Goal: Information Seeking & Learning: Learn about a topic

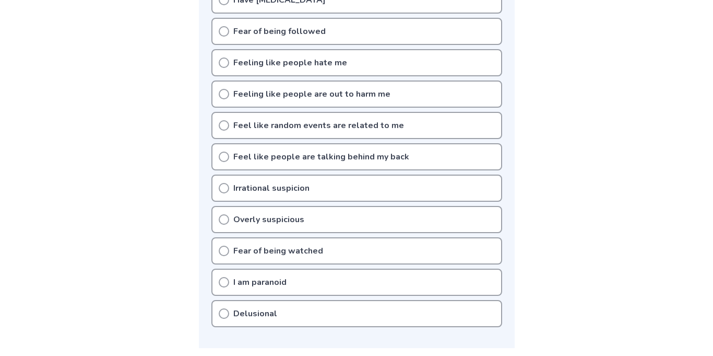
scroll to position [326, 0]
click at [217, 255] on div "Fear of being watched" at bounding box center [356, 251] width 291 height 27
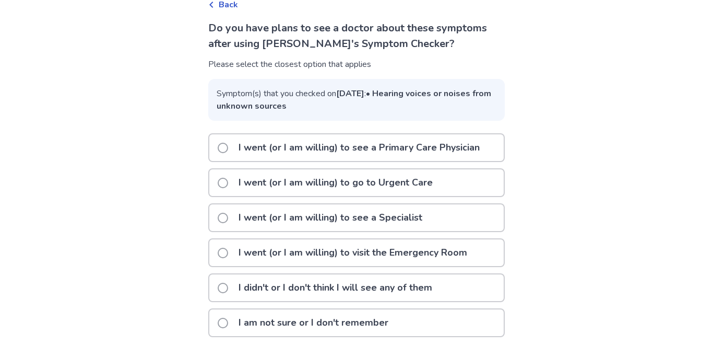
scroll to position [72, 0]
click at [246, 291] on p "I didn't or I don't think I will see any of them" at bounding box center [335, 287] width 206 height 27
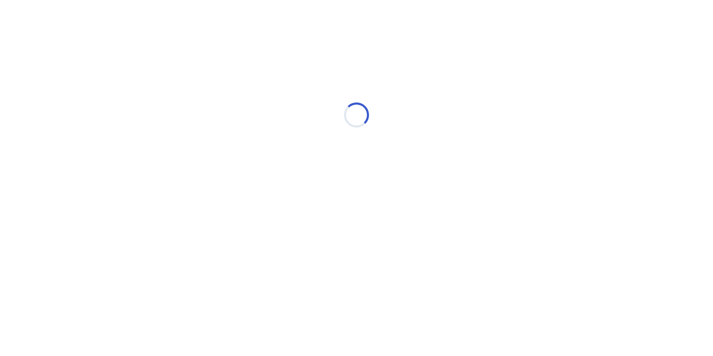
scroll to position [0, 0]
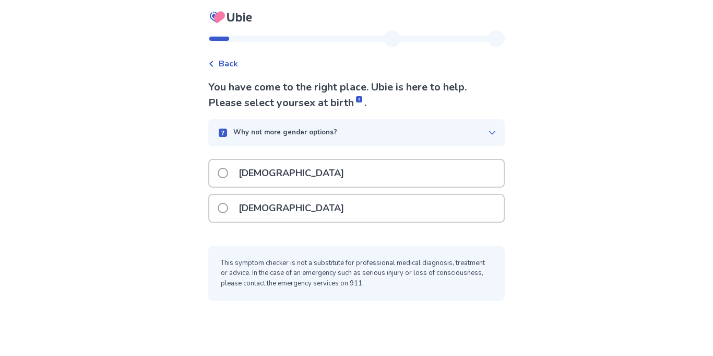
click at [245, 214] on p "[DEMOGRAPHIC_DATA]" at bounding box center [291, 208] width 118 height 27
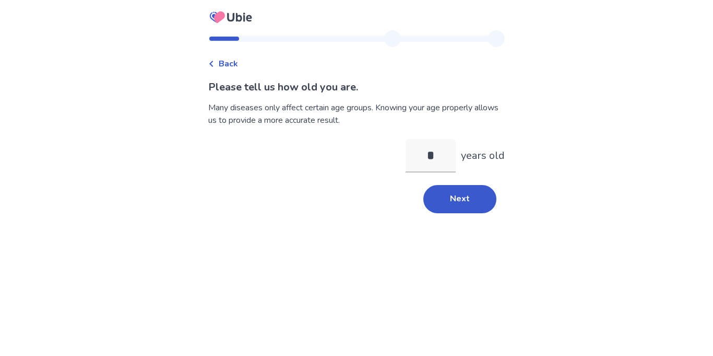
type input "**"
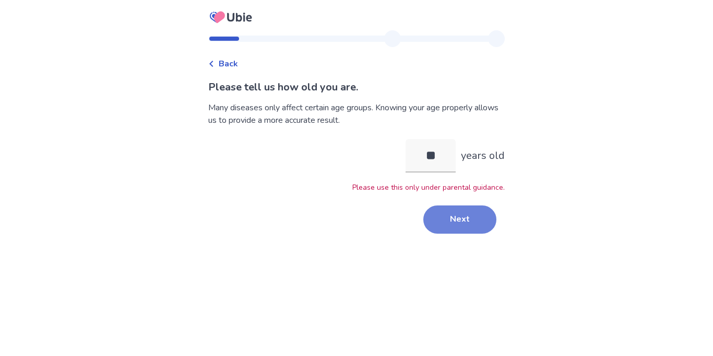
click at [443, 214] on button "Next" at bounding box center [459, 219] width 73 height 28
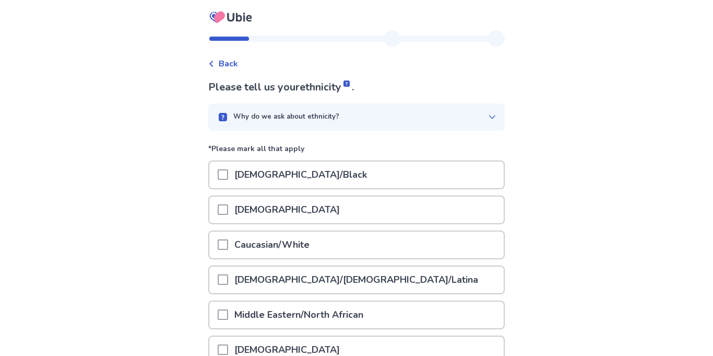
click at [310, 238] on p "Caucasian/White" at bounding box center [272, 244] width 88 height 27
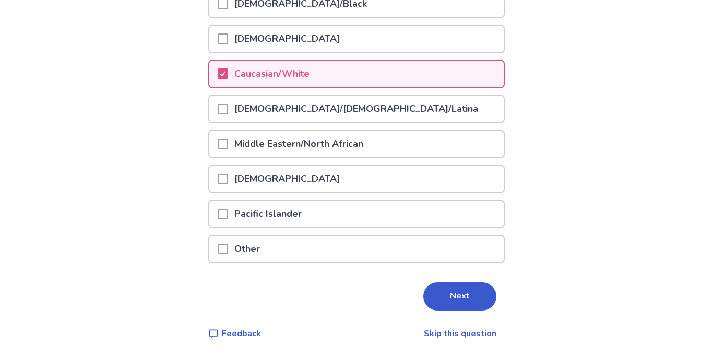
scroll to position [171, 0]
click at [311, 249] on div "Other" at bounding box center [356, 248] width 294 height 27
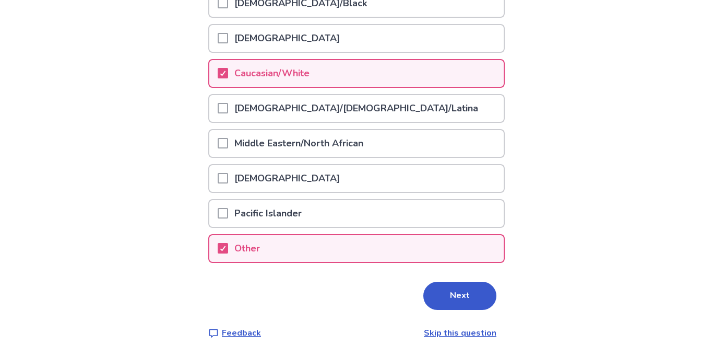
click at [276, 224] on p "Pacific Islander" at bounding box center [268, 213] width 80 height 27
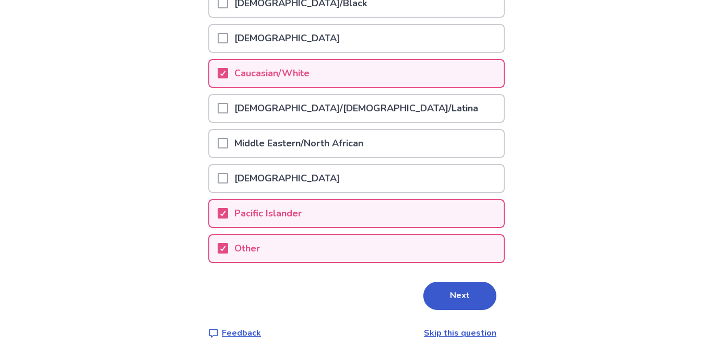
click at [276, 178] on p "[DEMOGRAPHIC_DATA]" at bounding box center [287, 178] width 118 height 27
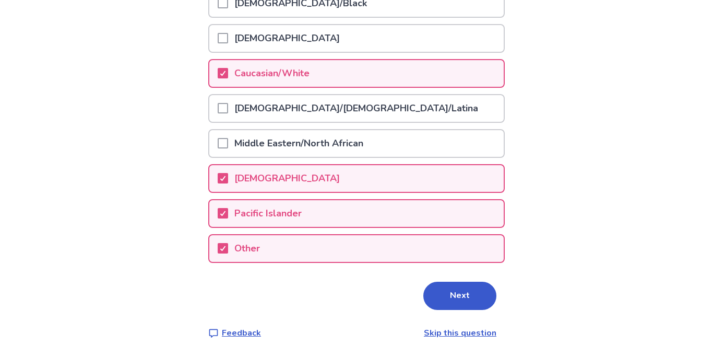
click at [273, 137] on p "Middle Eastern/North African" at bounding box center [298, 143] width 141 height 27
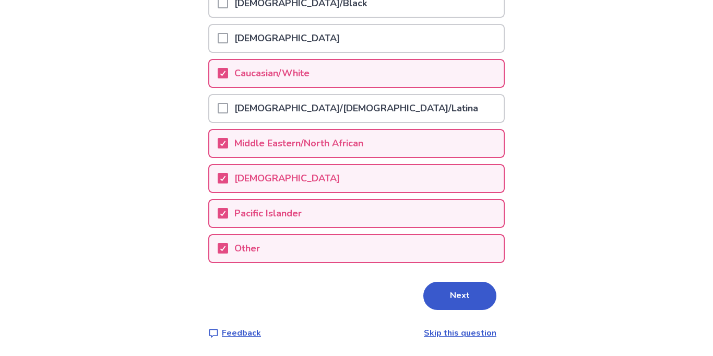
click at [270, 116] on p "[DEMOGRAPHIC_DATA]/[DEMOGRAPHIC_DATA]/Latina" at bounding box center [356, 108] width 256 height 27
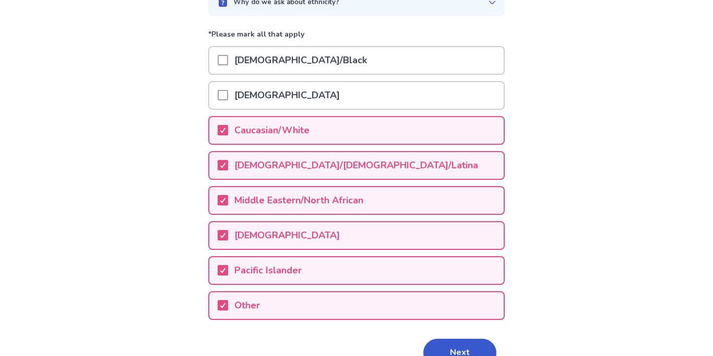
scroll to position [112, 0]
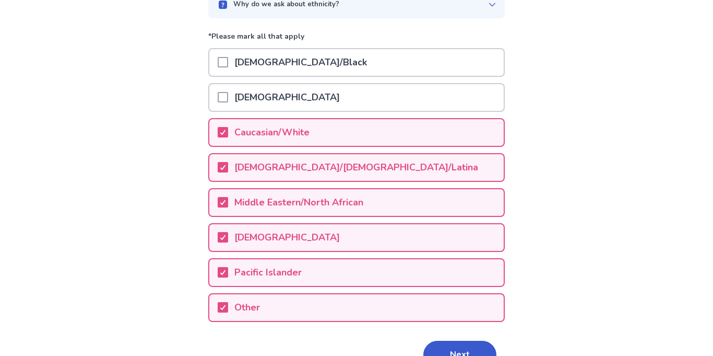
click at [259, 52] on p "[DEMOGRAPHIC_DATA]/Black" at bounding box center [300, 62] width 145 height 27
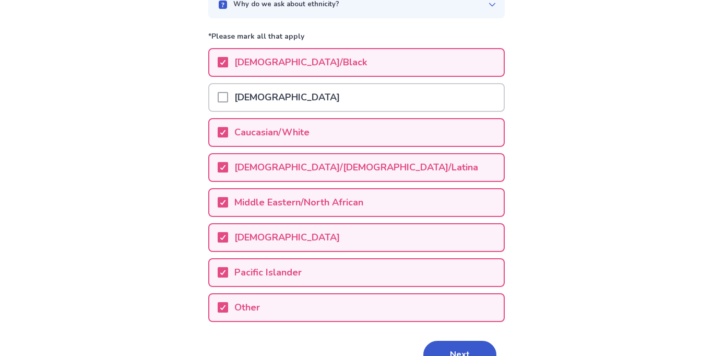
click at [265, 94] on p "[DEMOGRAPHIC_DATA]" at bounding box center [287, 97] width 118 height 27
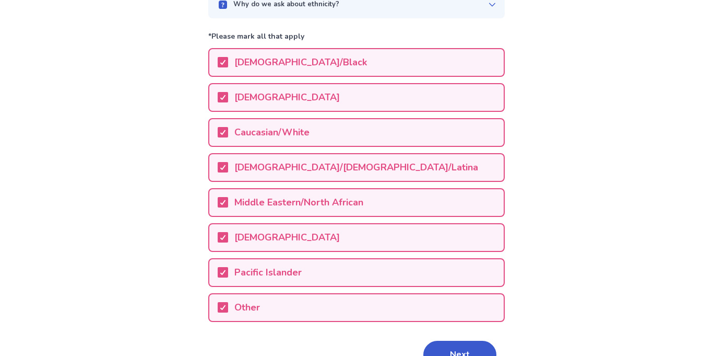
click at [265, 94] on p "[DEMOGRAPHIC_DATA]" at bounding box center [287, 97] width 118 height 27
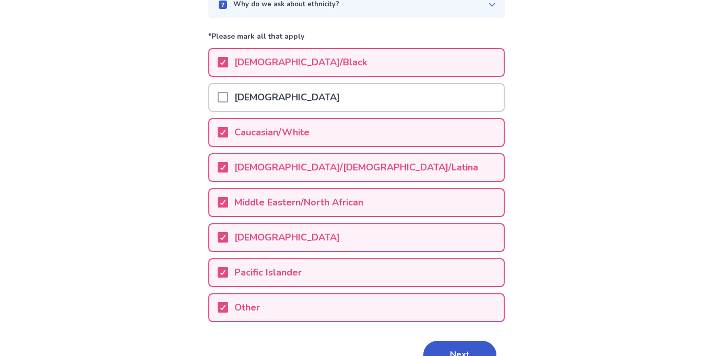
click at [267, 70] on p "[DEMOGRAPHIC_DATA]/Black" at bounding box center [300, 62] width 145 height 27
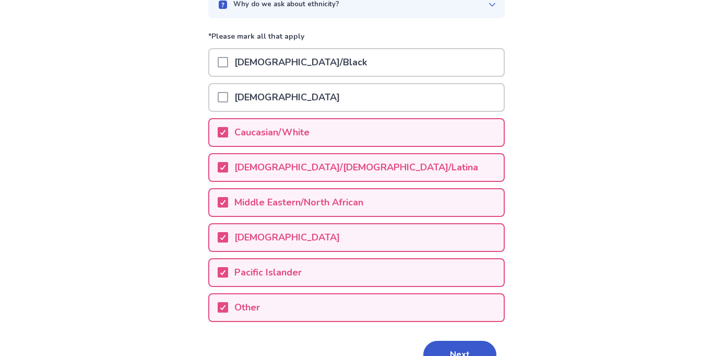
click at [275, 164] on p "[DEMOGRAPHIC_DATA]/[DEMOGRAPHIC_DATA]/Latina" at bounding box center [356, 167] width 256 height 27
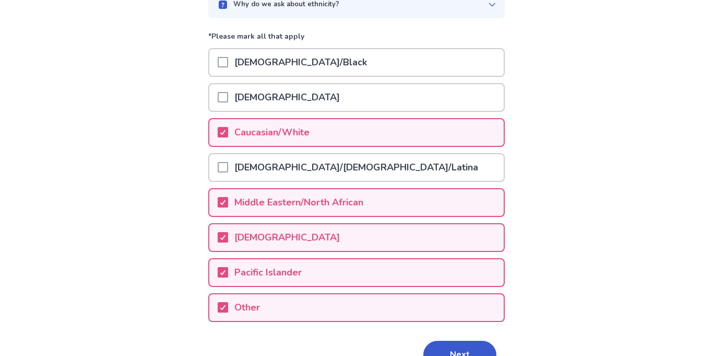
click at [280, 186] on div "[DEMOGRAPHIC_DATA]/[DEMOGRAPHIC_DATA]/Latina" at bounding box center [356, 170] width 297 height 35
click at [281, 225] on p "[DEMOGRAPHIC_DATA]" at bounding box center [287, 237] width 118 height 27
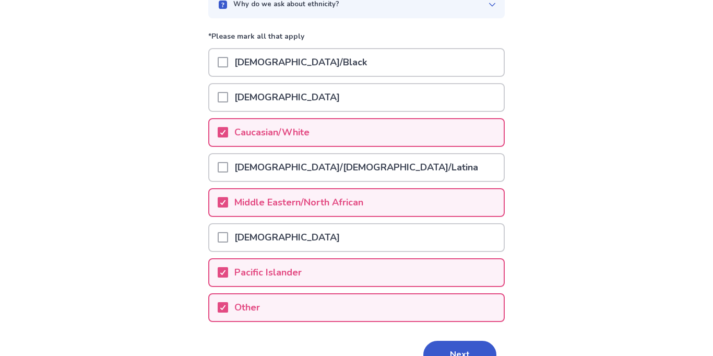
click at [280, 212] on p "Middle Eastern/North African" at bounding box center [298, 202] width 141 height 27
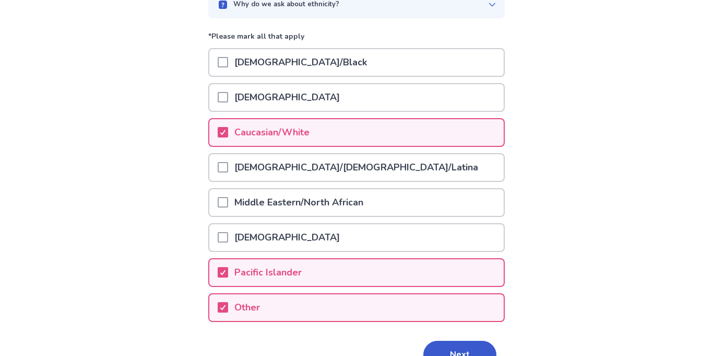
click at [279, 297] on div "Other" at bounding box center [356, 307] width 294 height 27
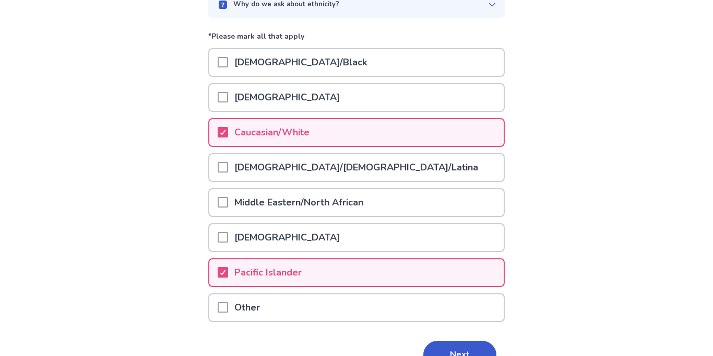
click at [283, 285] on p "Pacific Islander" at bounding box center [268, 272] width 80 height 27
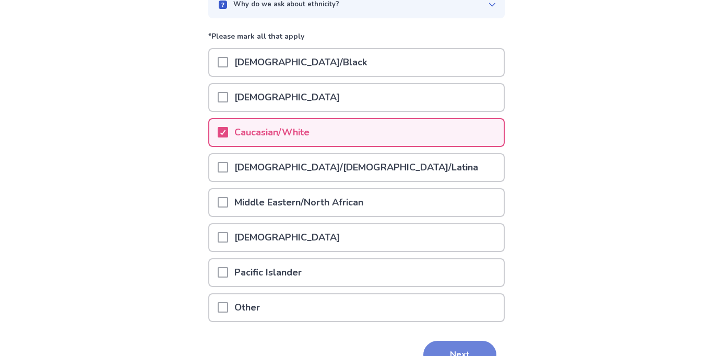
click at [443, 341] on button "Next" at bounding box center [459, 354] width 73 height 28
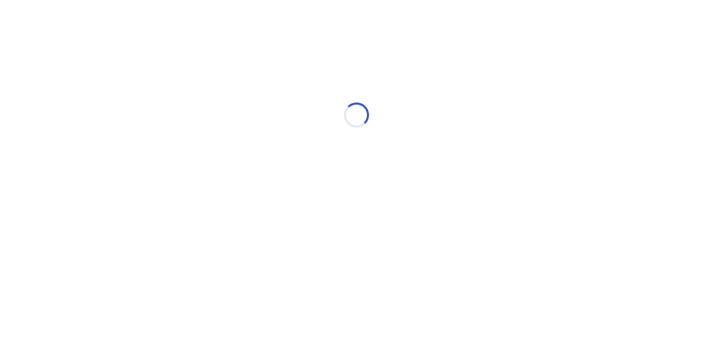
scroll to position [0, 0]
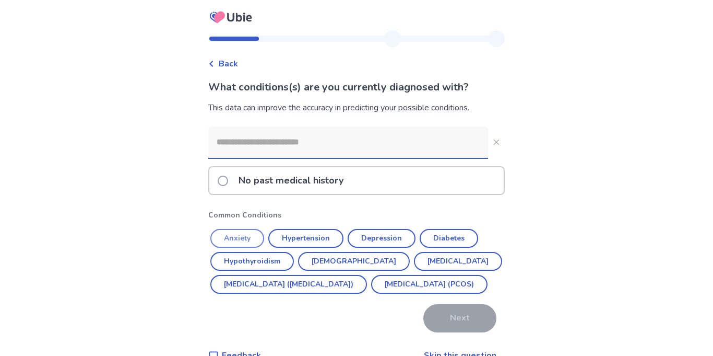
click at [236, 237] on button "Anxiety" at bounding box center [237, 238] width 54 height 19
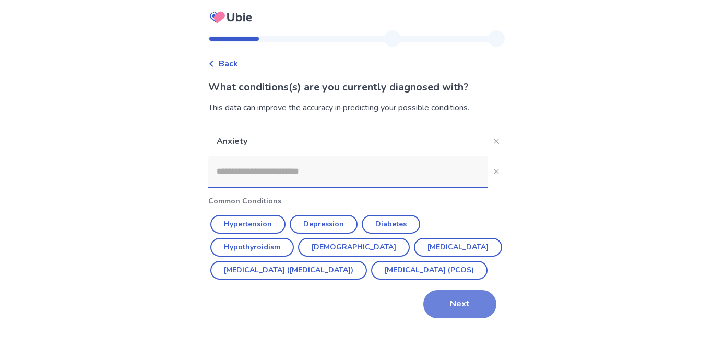
click at [438, 318] on button "Next" at bounding box center [459, 304] width 73 height 28
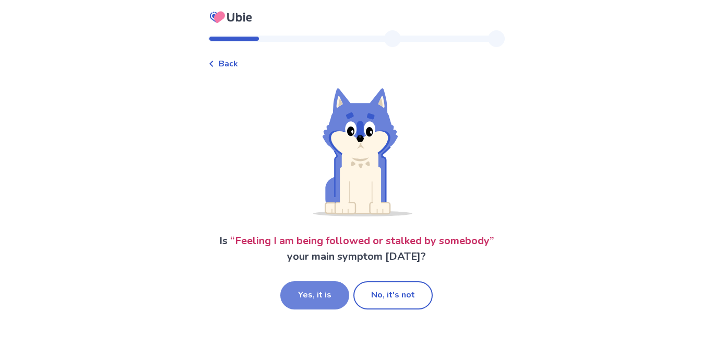
click at [314, 300] on button "Yes, it is" at bounding box center [314, 295] width 69 height 28
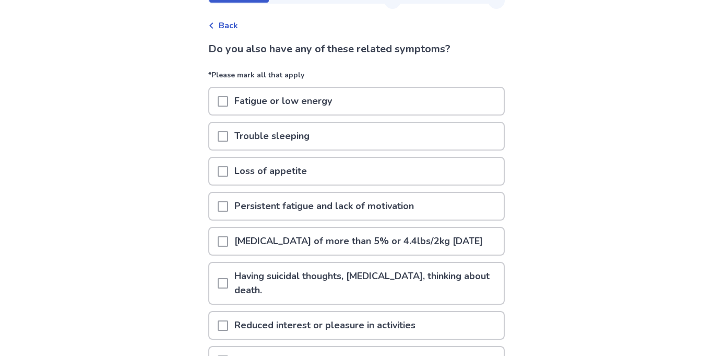
scroll to position [39, 0]
click at [248, 135] on p "Trouble sleeping" at bounding box center [272, 135] width 88 height 27
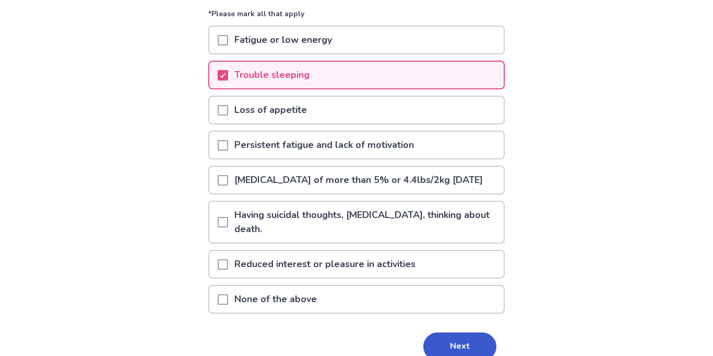
scroll to position [100, 0]
click at [248, 135] on p "Persistent fatigue and lack of motivation" at bounding box center [324, 144] width 192 height 27
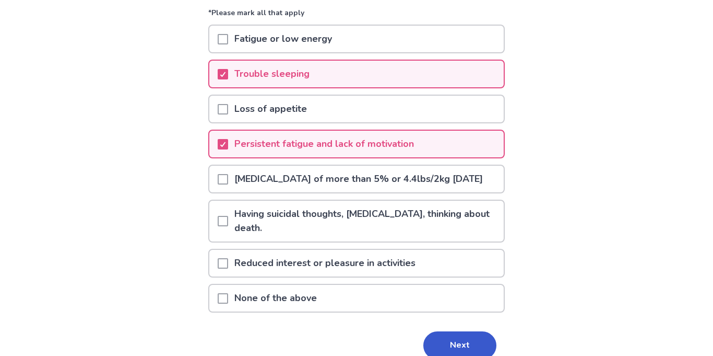
click at [316, 271] on p "Reduced interest or pleasure in activities" at bounding box center [325, 263] width 194 height 27
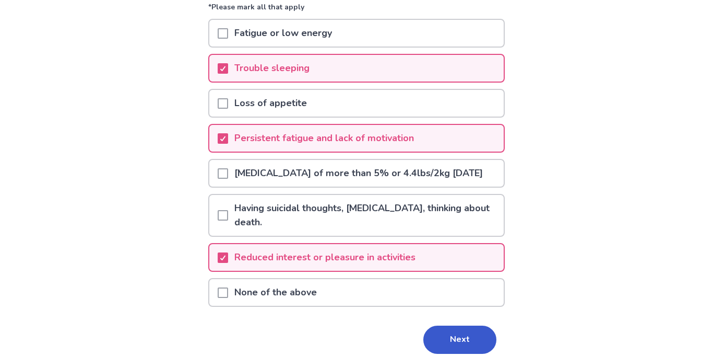
scroll to position [164, 0]
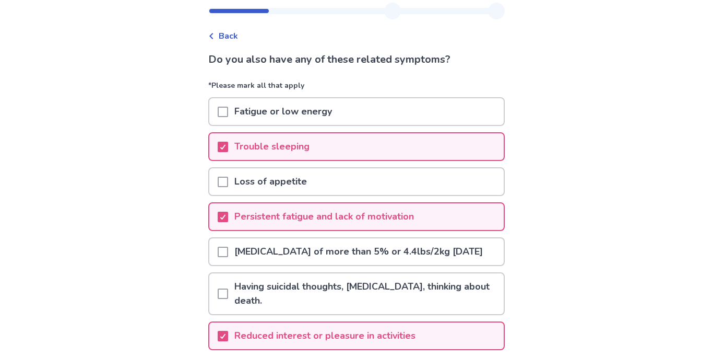
click at [344, 122] on div "Fatigue or low energy" at bounding box center [356, 111] width 294 height 27
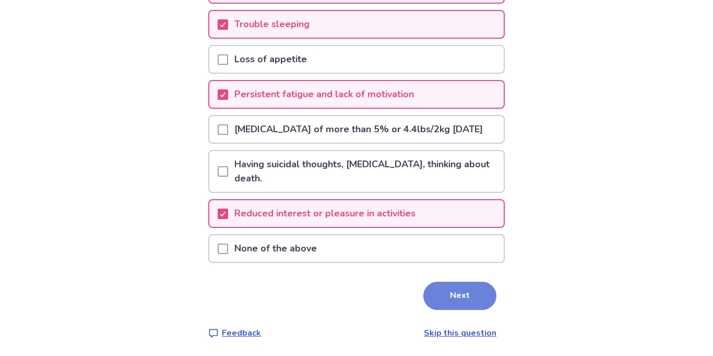
click at [452, 303] on button "Next" at bounding box center [459, 295] width 73 height 28
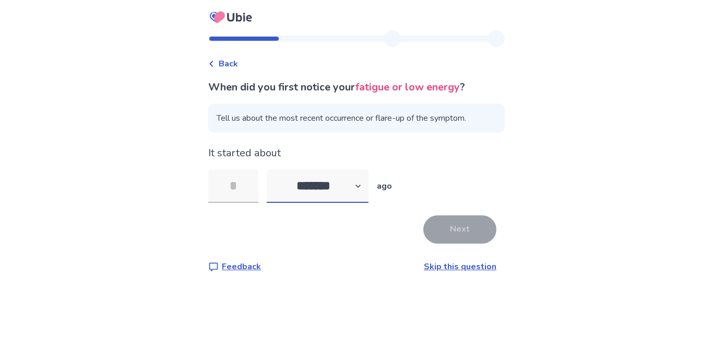
click at [318, 183] on select "******* ****** ******* ******** *******" at bounding box center [318, 185] width 102 height 33
select select "*"
click at [273, 169] on select "******* ****** ******* ******** *******" at bounding box center [318, 185] width 102 height 33
click at [247, 191] on input "tel" at bounding box center [233, 185] width 50 height 33
type input "*"
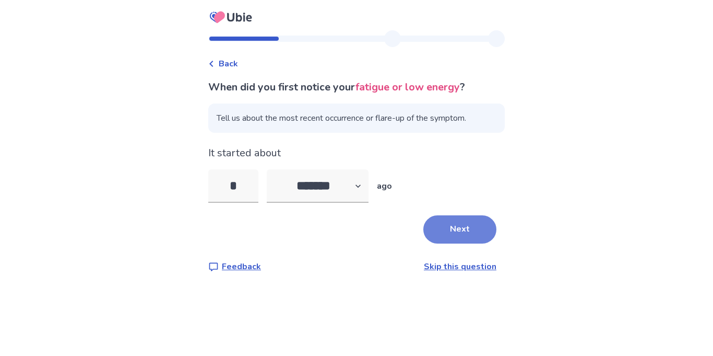
click at [472, 228] on button "Next" at bounding box center [459, 229] width 73 height 28
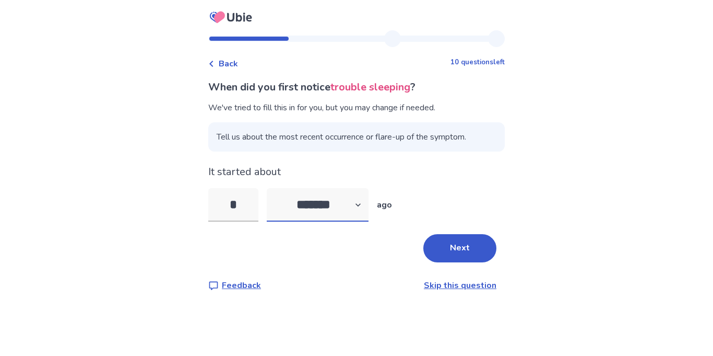
click at [320, 197] on select "******* ****** ******* ******** *******" at bounding box center [318, 204] width 102 height 33
click at [317, 204] on select "******* ****** ******* ******** *******" at bounding box center [318, 204] width 102 height 33
select select "*"
click at [273, 188] on select "******* ****** ******* ******** *******" at bounding box center [318, 204] width 102 height 33
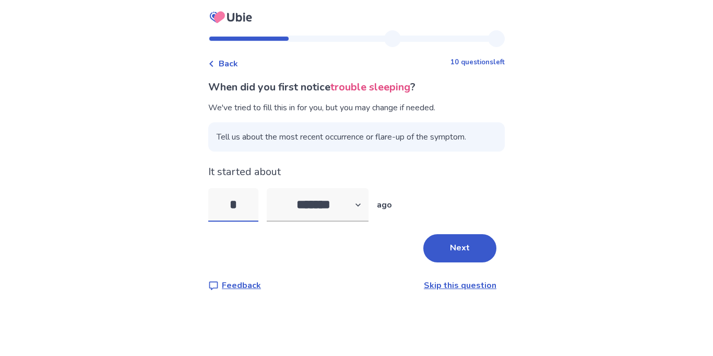
click at [255, 208] on input "*" at bounding box center [233, 204] width 50 height 33
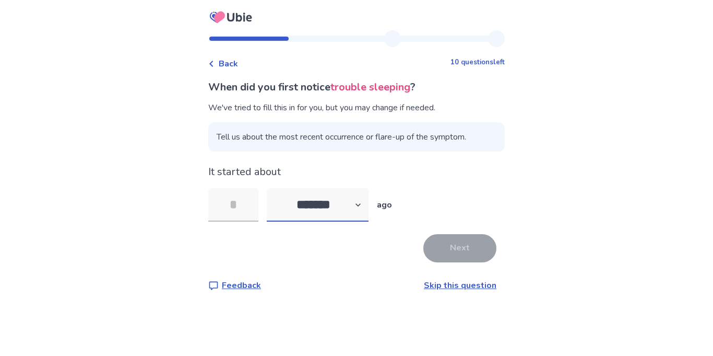
click at [307, 199] on select "******* ****** ******* ******** *******" at bounding box center [318, 204] width 102 height 33
select select "*"
click at [273, 188] on select "******* ****** ******* ******** *******" at bounding box center [318, 204] width 102 height 33
click at [243, 202] on input "tel" at bounding box center [233, 204] width 50 height 33
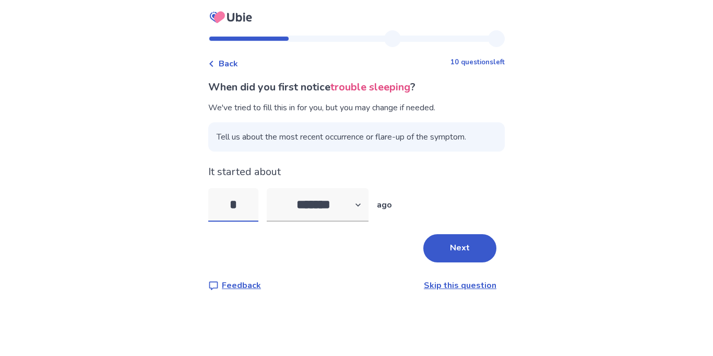
type input "*"
click at [438, 237] on button "Next" at bounding box center [459, 248] width 73 height 28
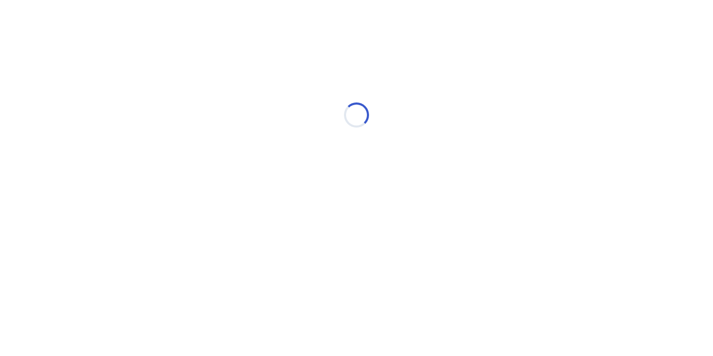
select select "*"
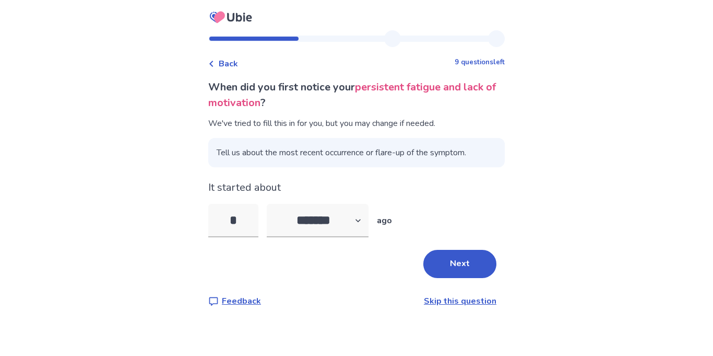
type input "*"
click at [441, 264] on button "Next" at bounding box center [459, 264] width 73 height 28
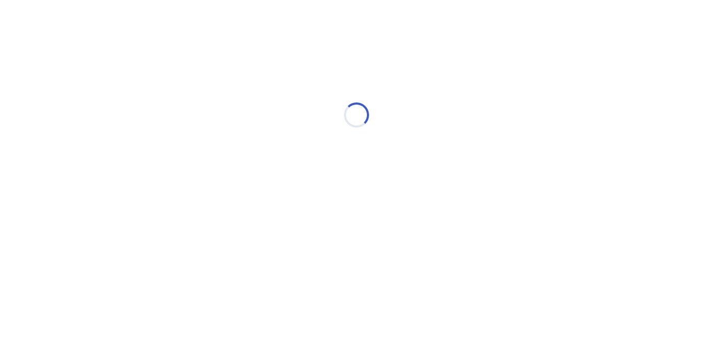
select select "*"
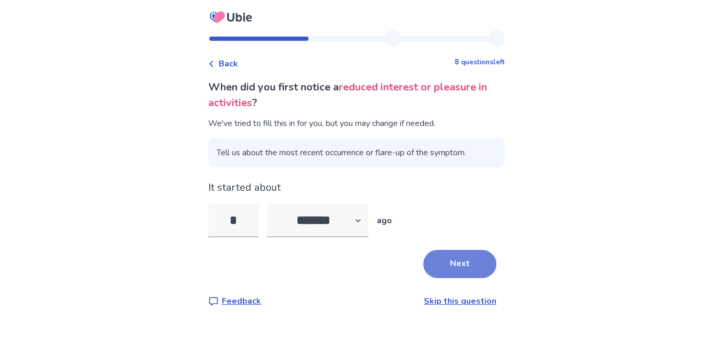
click at [434, 266] on button "Next" at bounding box center [459, 264] width 73 height 28
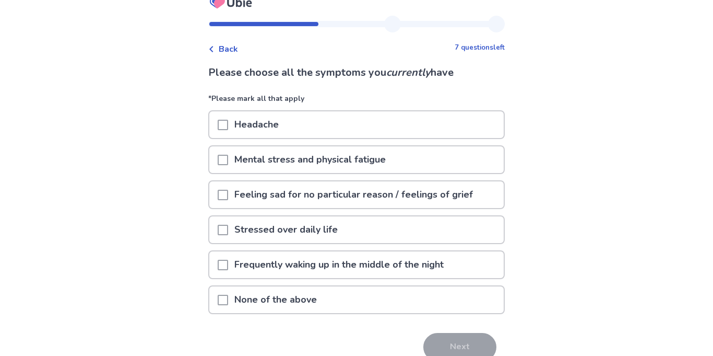
scroll to position [15, 0]
click at [331, 155] on p "Mental stress and physical fatigue" at bounding box center [310, 159] width 164 height 27
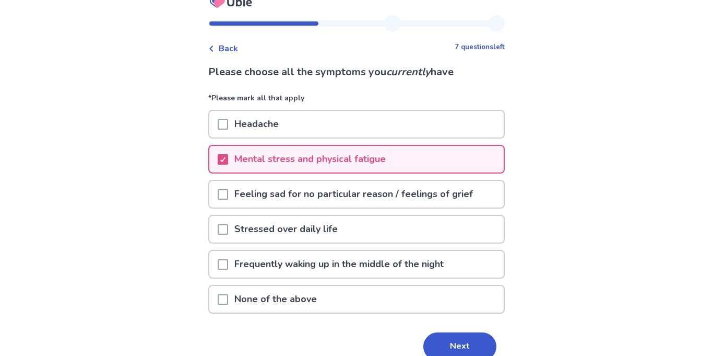
click at [322, 235] on p "Stressed over daily life" at bounding box center [286, 229] width 116 height 27
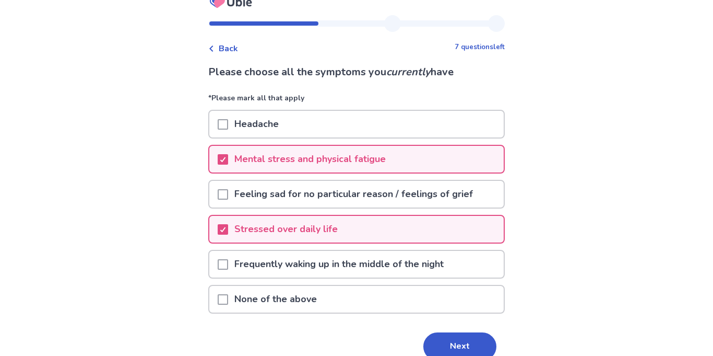
click at [303, 127] on div "Headache" at bounding box center [356, 124] width 294 height 27
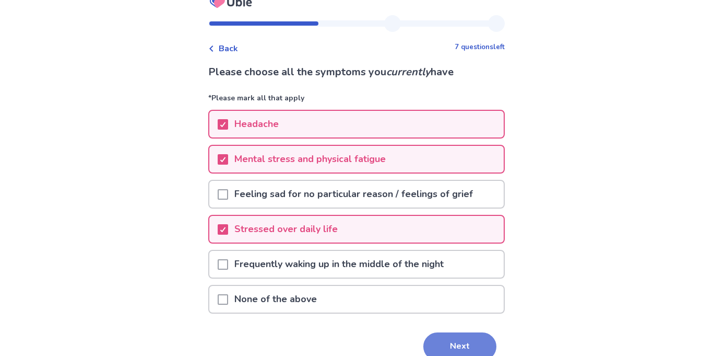
click at [444, 337] on button "Next" at bounding box center [459, 346] width 73 height 28
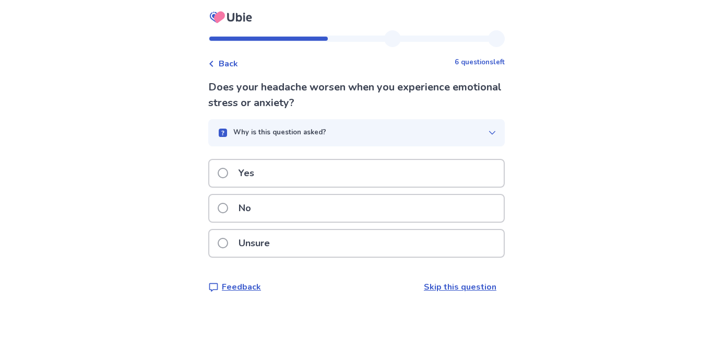
click at [281, 163] on div "Yes" at bounding box center [356, 173] width 294 height 27
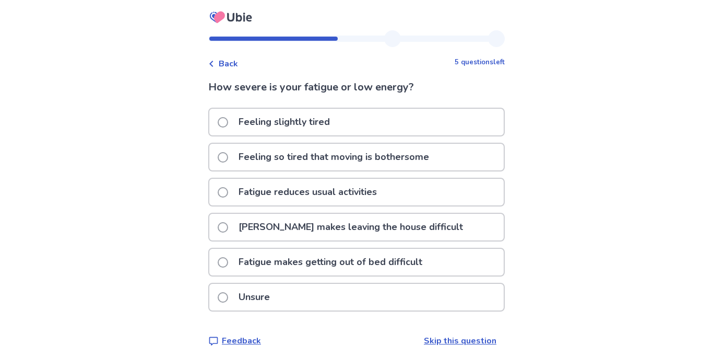
click at [395, 186] on div "Fatigue reduces usual activities" at bounding box center [356, 192] width 294 height 27
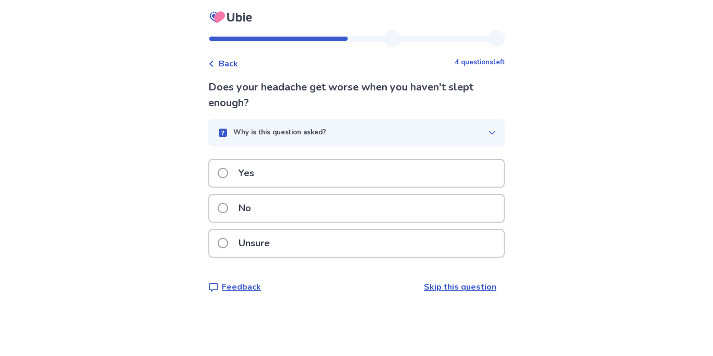
click at [294, 244] on div "Unsure" at bounding box center [356, 243] width 294 height 27
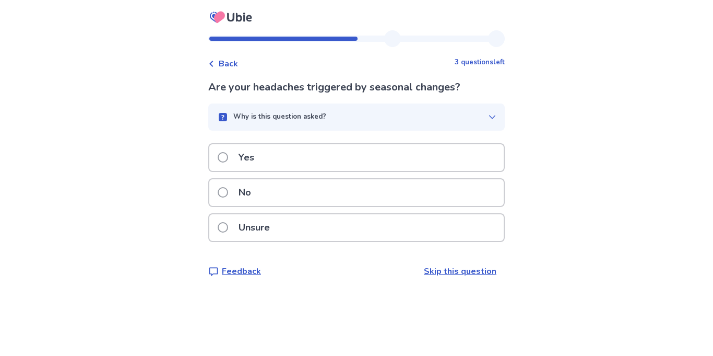
click at [301, 234] on div "Unsure" at bounding box center [356, 227] width 294 height 27
click at [294, 227] on div "Unsure" at bounding box center [356, 227] width 294 height 27
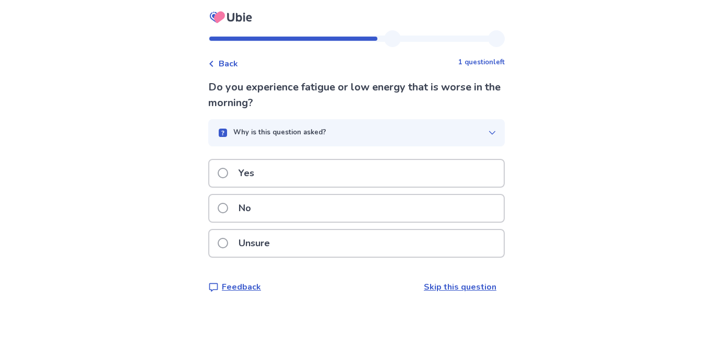
click at [276, 234] on p "Unsure" at bounding box center [254, 243] width 44 height 27
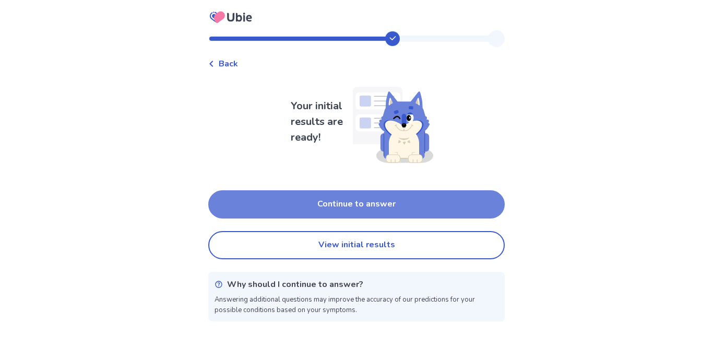
click at [275, 210] on button "Continue to answer" at bounding box center [356, 204] width 297 height 28
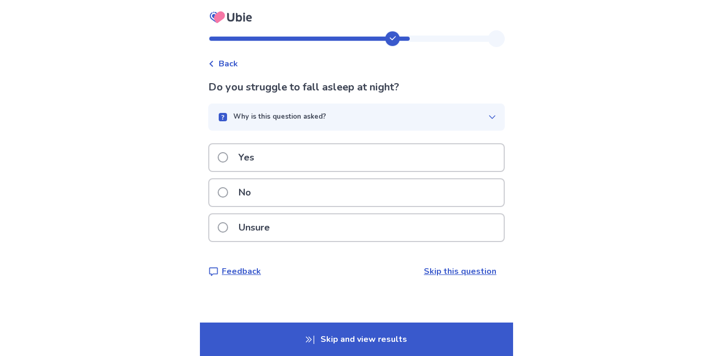
click at [256, 160] on p "Yes" at bounding box center [246, 157] width 28 height 27
click at [288, 230] on div "Unsure" at bounding box center [356, 227] width 294 height 27
click at [286, 235] on div "Unsure" at bounding box center [356, 227] width 294 height 27
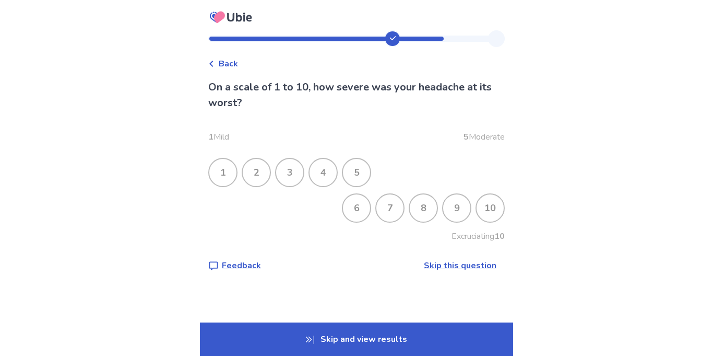
click at [333, 171] on div "4" at bounding box center [323, 172] width 27 height 27
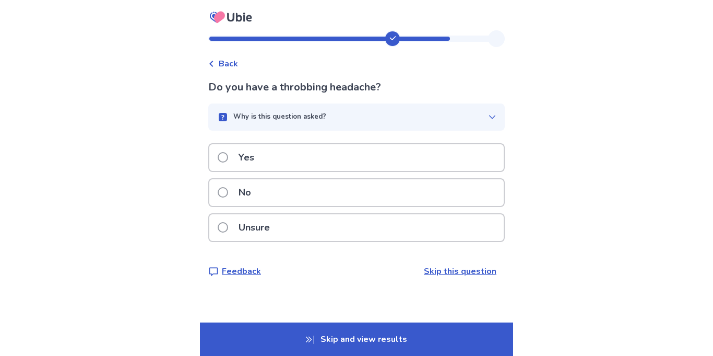
click at [292, 232] on div "Unsure" at bounding box center [356, 227] width 294 height 27
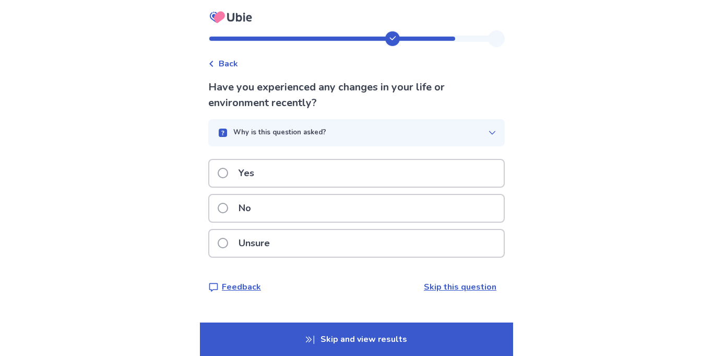
click at [225, 63] on span "Back" at bounding box center [228, 63] width 19 height 13
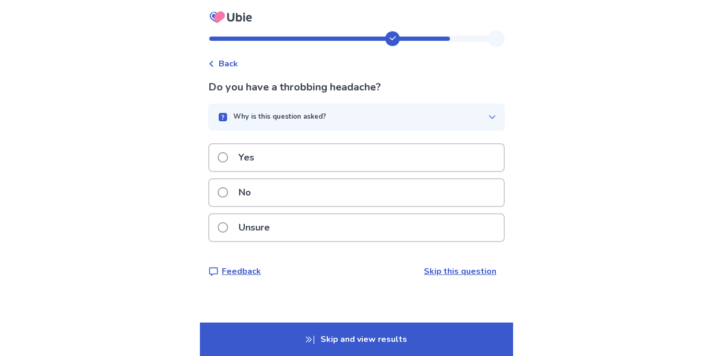
click at [242, 193] on p "No" at bounding box center [244, 192] width 25 height 27
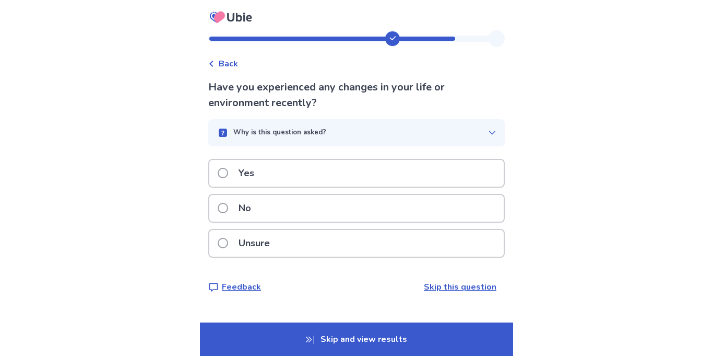
click at [274, 240] on p "Unsure" at bounding box center [254, 243] width 44 height 27
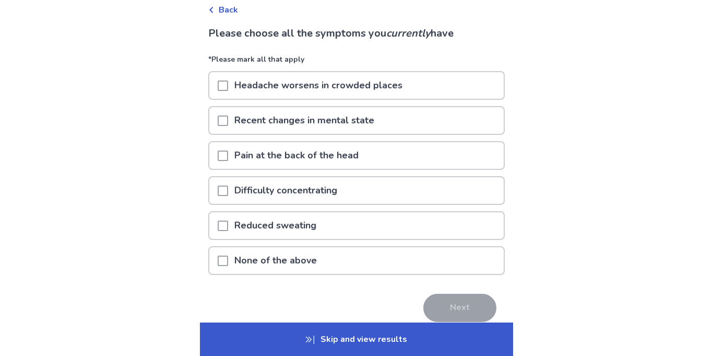
scroll to position [62, 0]
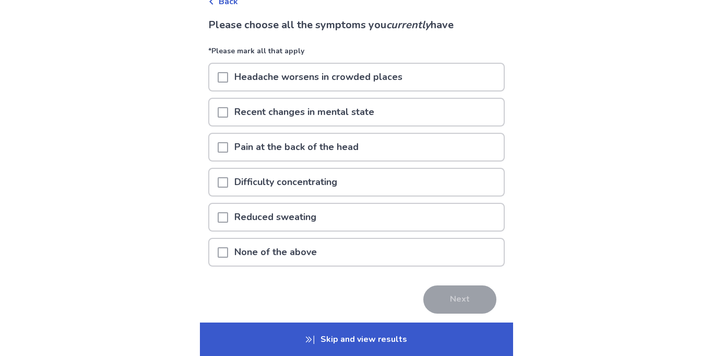
click at [298, 67] on p "Headache worsens in crowded places" at bounding box center [318, 77] width 181 height 27
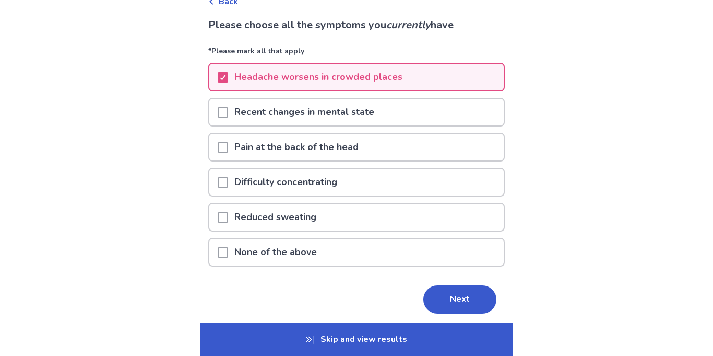
click at [273, 117] on p "Recent changes in mental state" at bounding box center [304, 112] width 152 height 27
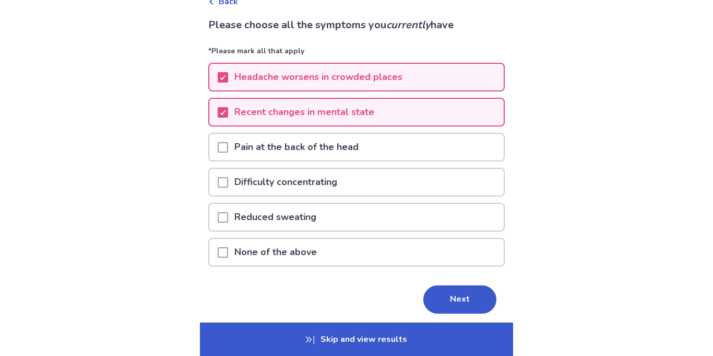
click at [301, 208] on p "Reduced sweating" at bounding box center [275, 217] width 94 height 27
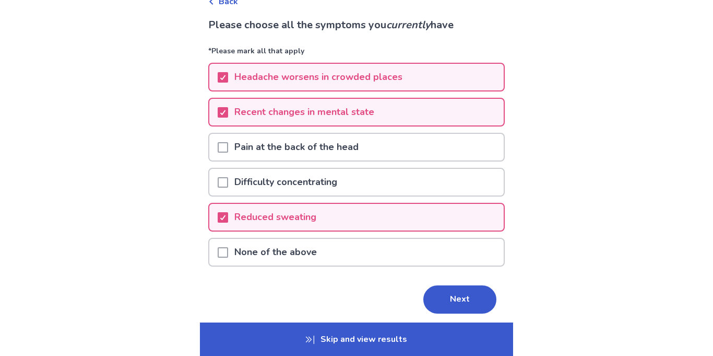
click at [313, 182] on p "Difficulty concentrating" at bounding box center [285, 182] width 115 height 27
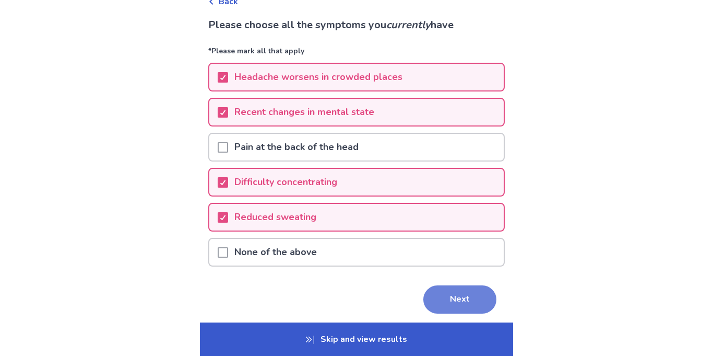
click at [423, 299] on button "Next" at bounding box center [459, 299] width 73 height 28
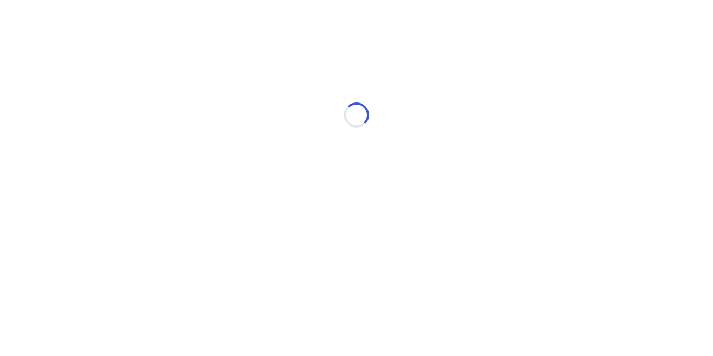
scroll to position [0, 0]
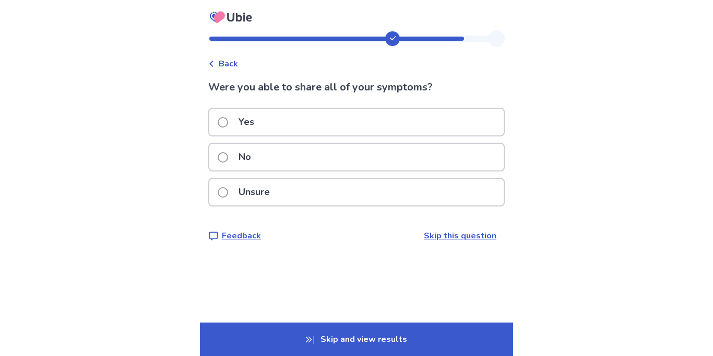
click at [294, 125] on div "Yes" at bounding box center [356, 122] width 294 height 27
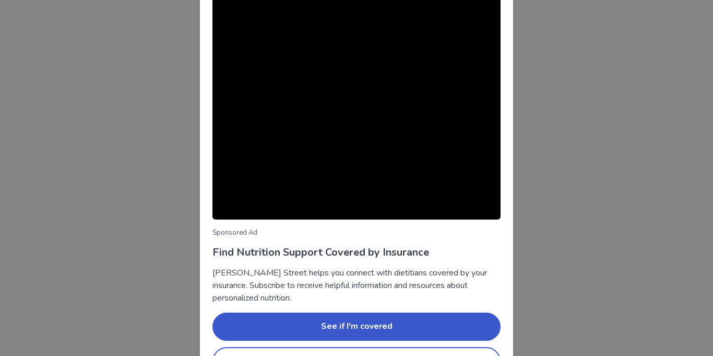
scroll to position [79, 0]
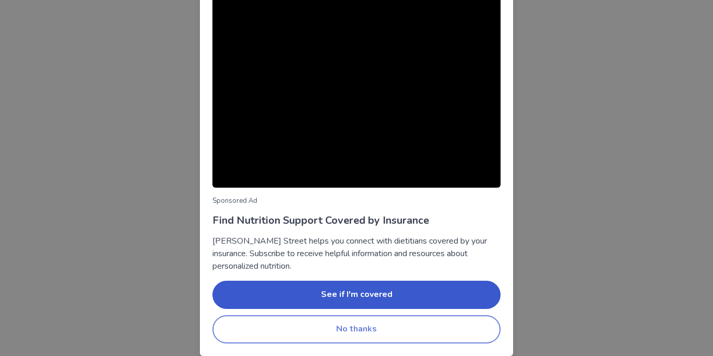
click at [329, 334] on button "No thanks" at bounding box center [356, 329] width 288 height 28
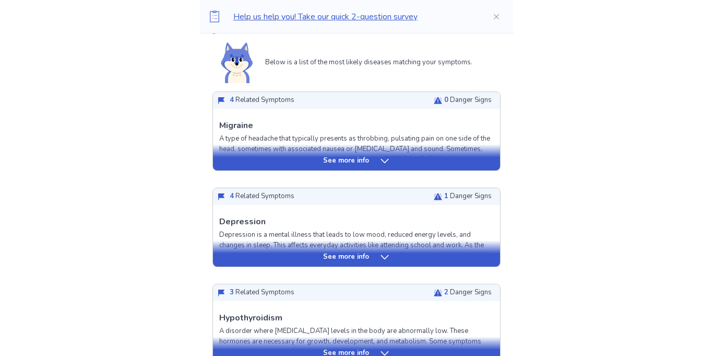
scroll to position [242, 0]
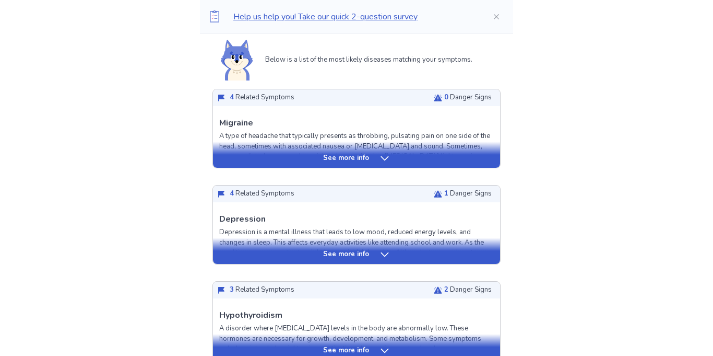
click at [265, 161] on div "See more info" at bounding box center [356, 158] width 287 height 10
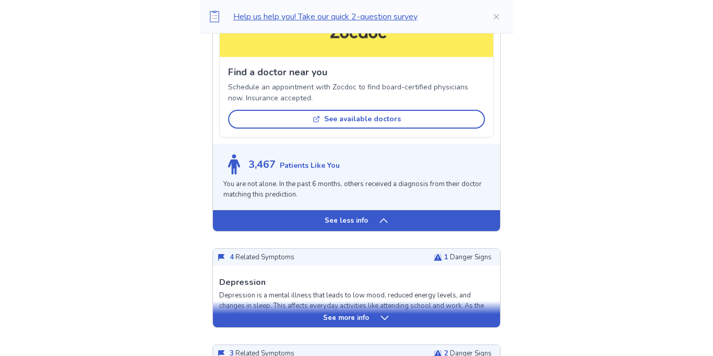
scroll to position [783, 0]
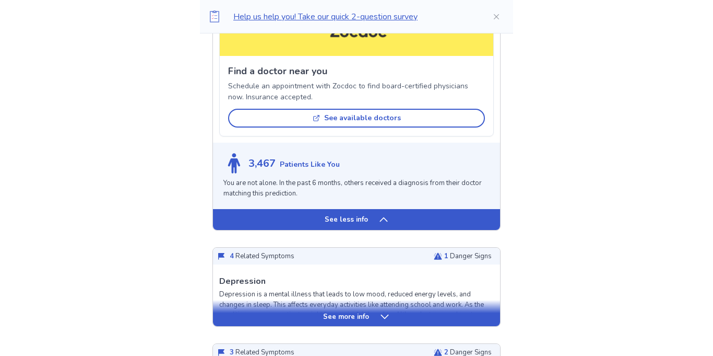
click at [310, 223] on div "See less info" at bounding box center [356, 219] width 287 height 21
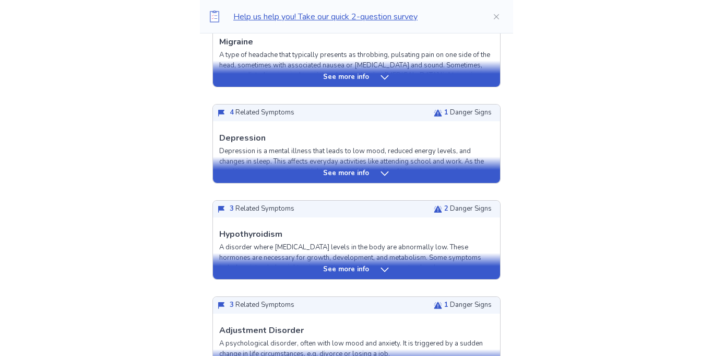
click at [299, 167] on div "See more info" at bounding box center [356, 170] width 287 height 26
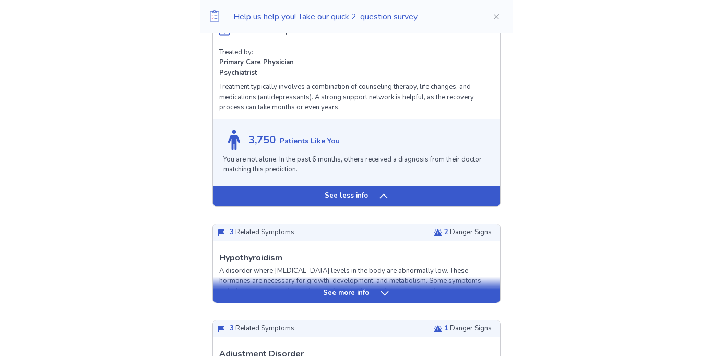
click at [323, 204] on div "See less info" at bounding box center [356, 195] width 287 height 21
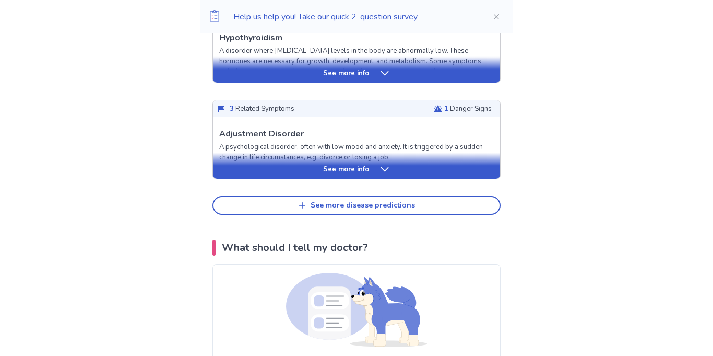
scroll to position [419, 0]
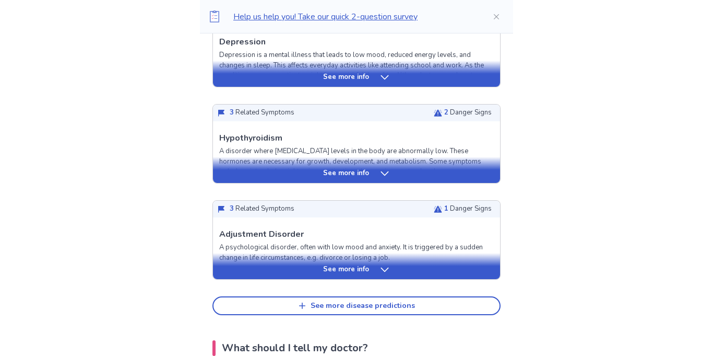
click at [295, 170] on div "See more info" at bounding box center [356, 173] width 287 height 10
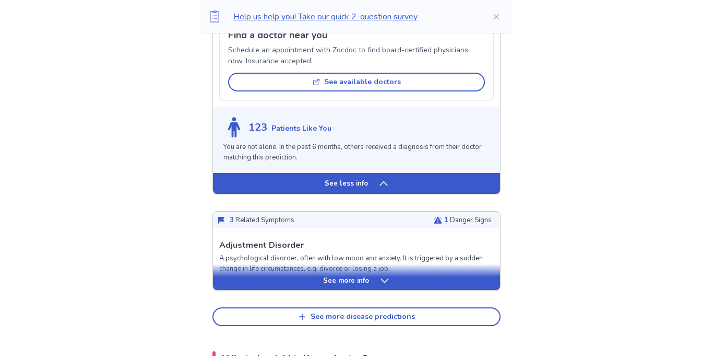
scroll to position [1058, 0]
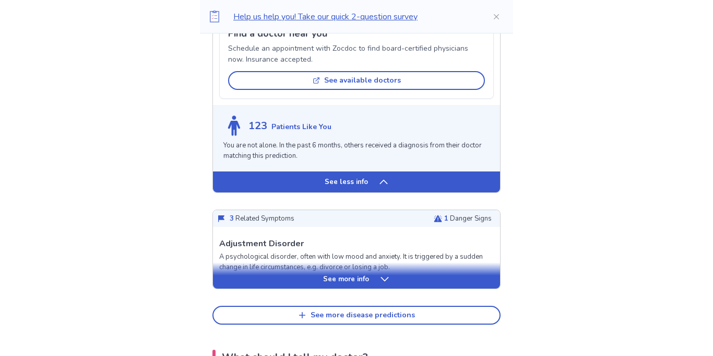
click at [295, 171] on div "See less info" at bounding box center [356, 181] width 287 height 21
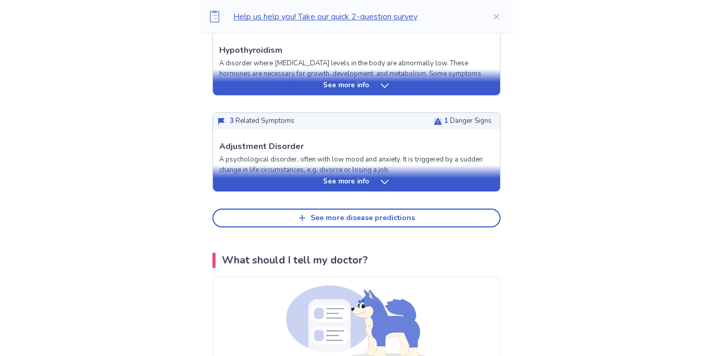
scroll to position [504, 0]
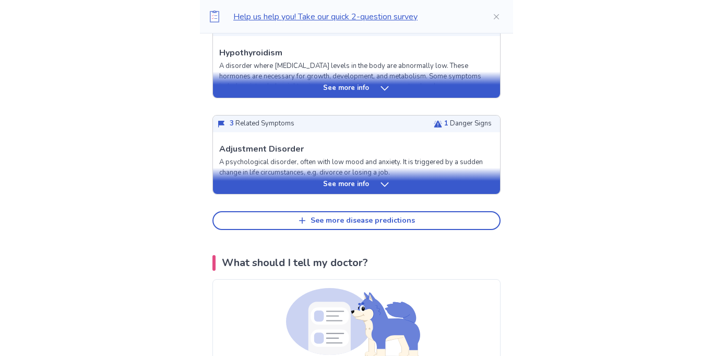
click at [283, 182] on div "See more info" at bounding box center [356, 184] width 287 height 10
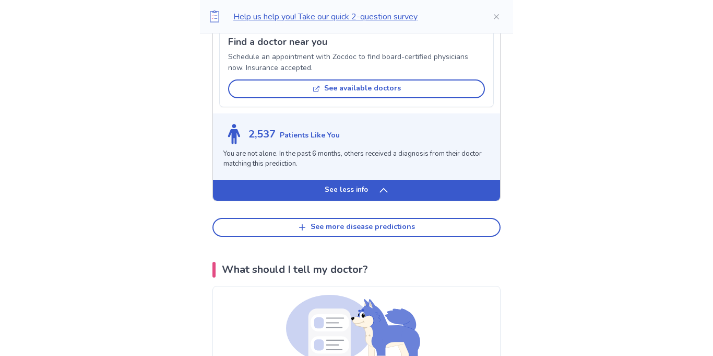
scroll to position [1097, 0]
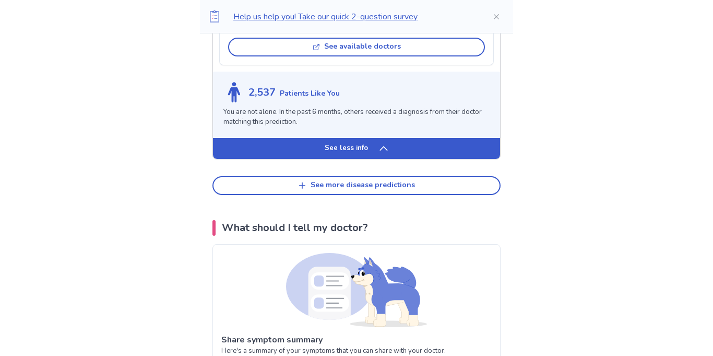
click at [298, 157] on div "See less info" at bounding box center [356, 148] width 287 height 21
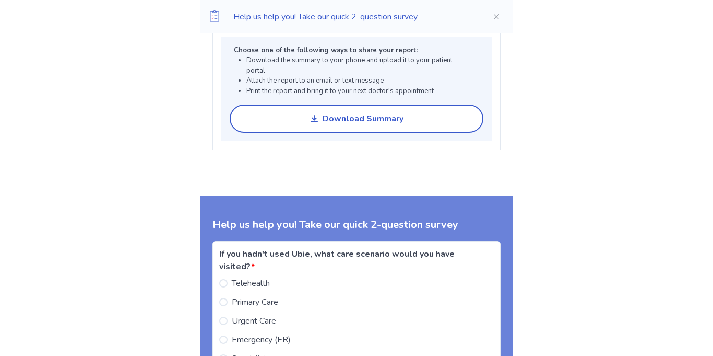
scroll to position [867, 0]
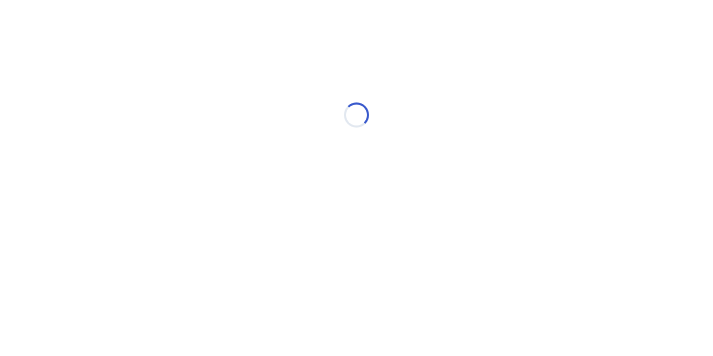
select select "*"
